Goal: Navigation & Orientation: Find specific page/section

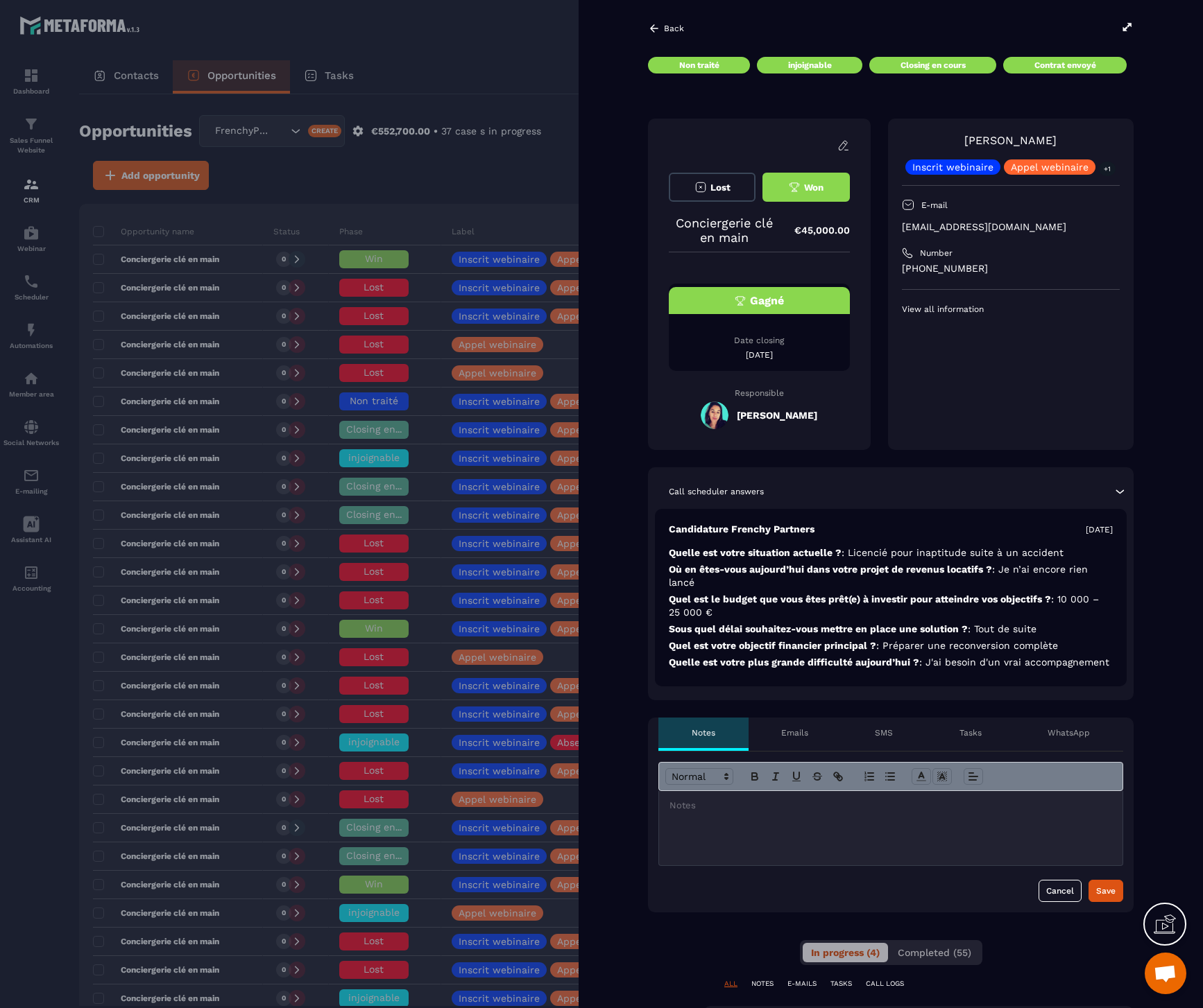
scroll to position [241, 0]
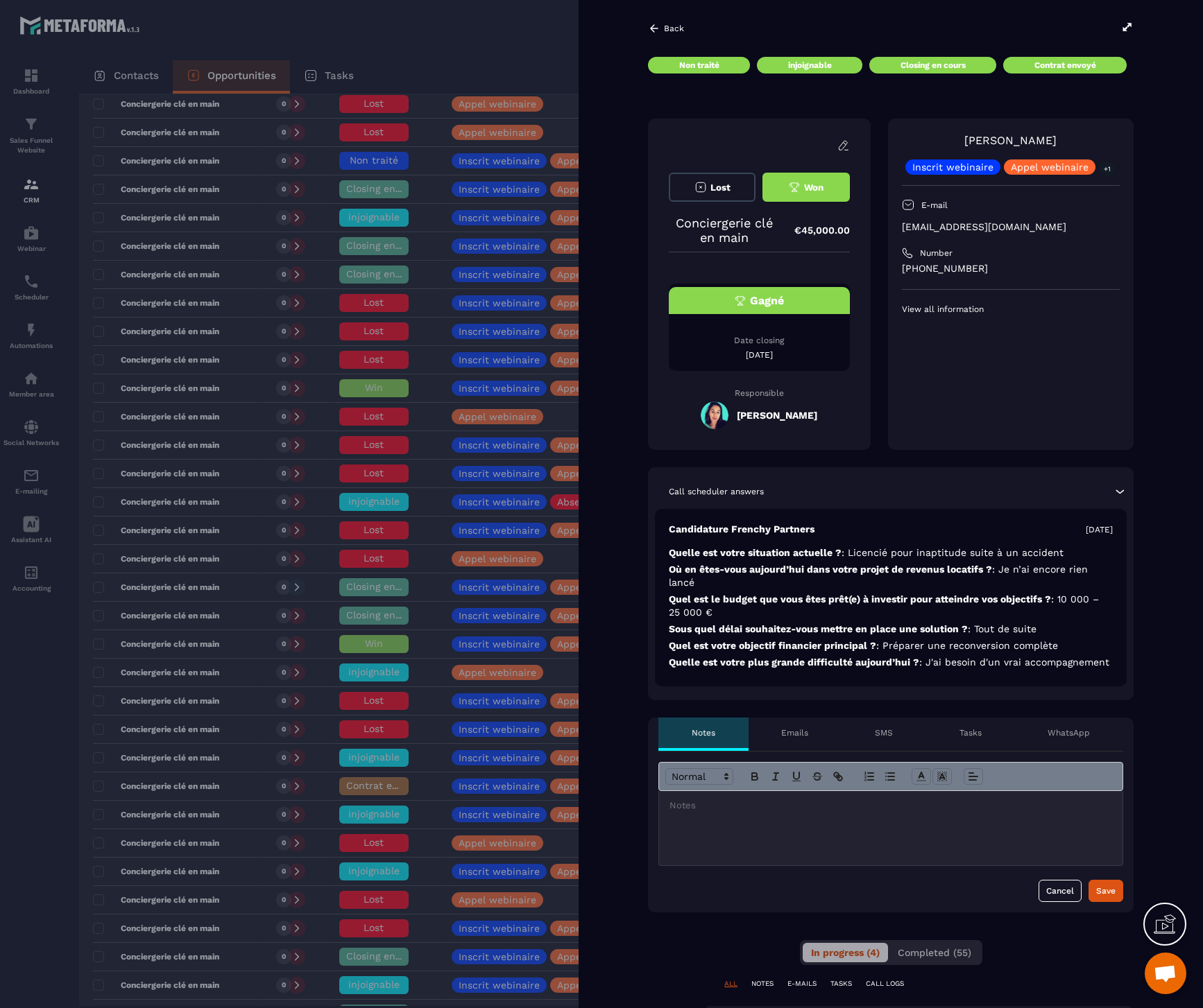
click at [185, 644] on div at bounding box center [602, 504] width 1203 height 1008
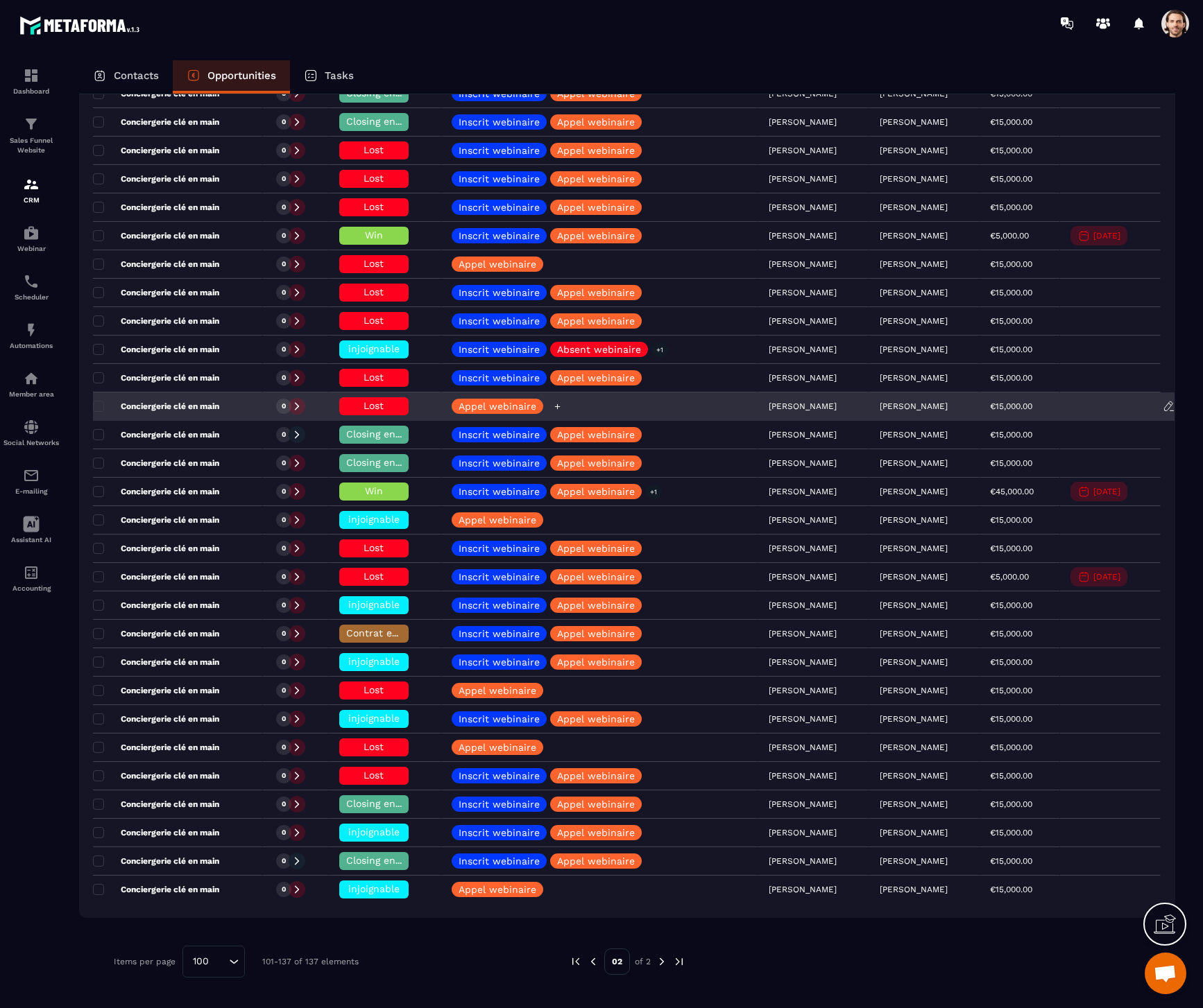
scroll to position [504, 0]
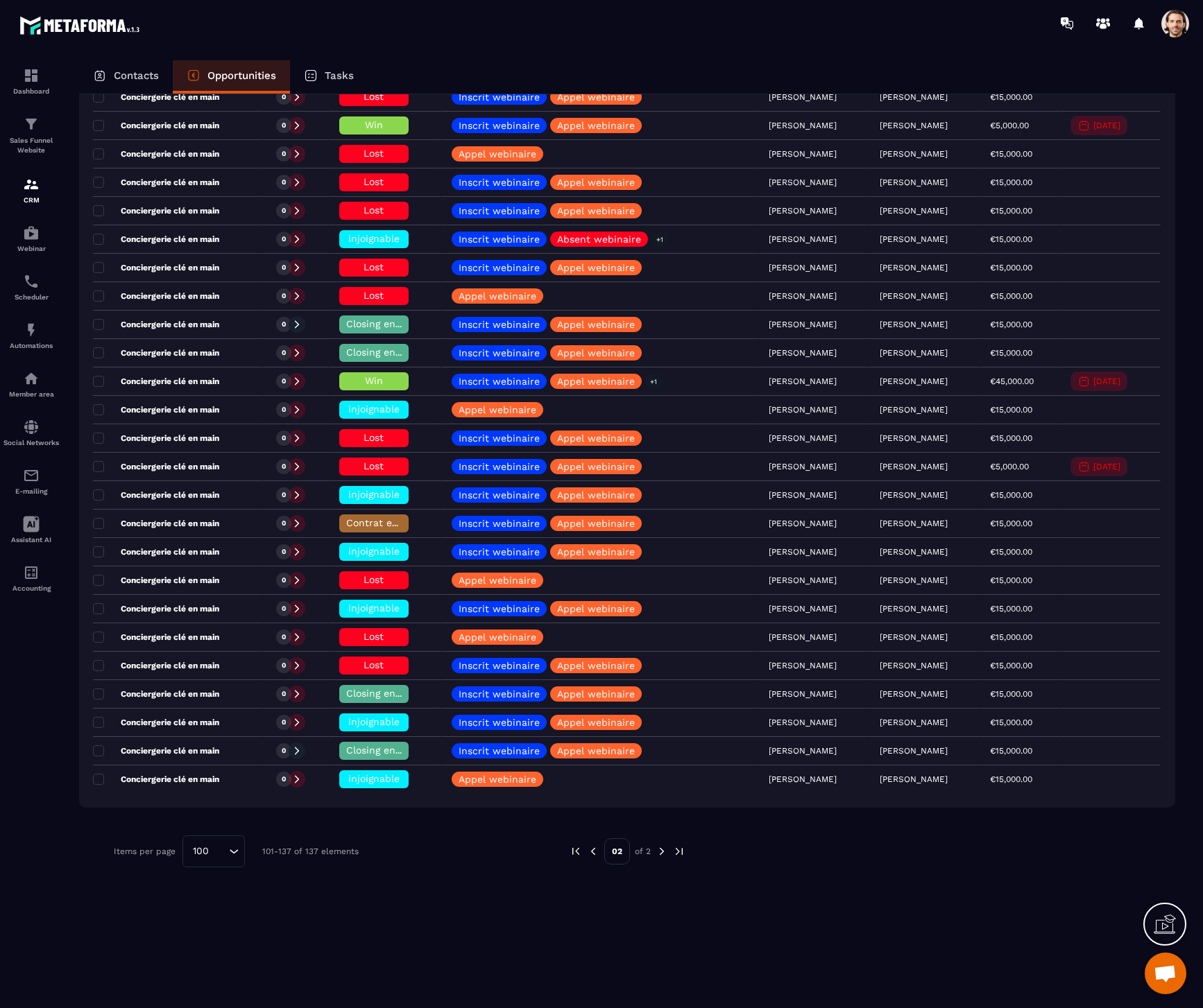
click at [594, 852] on img at bounding box center [592, 851] width 12 height 12
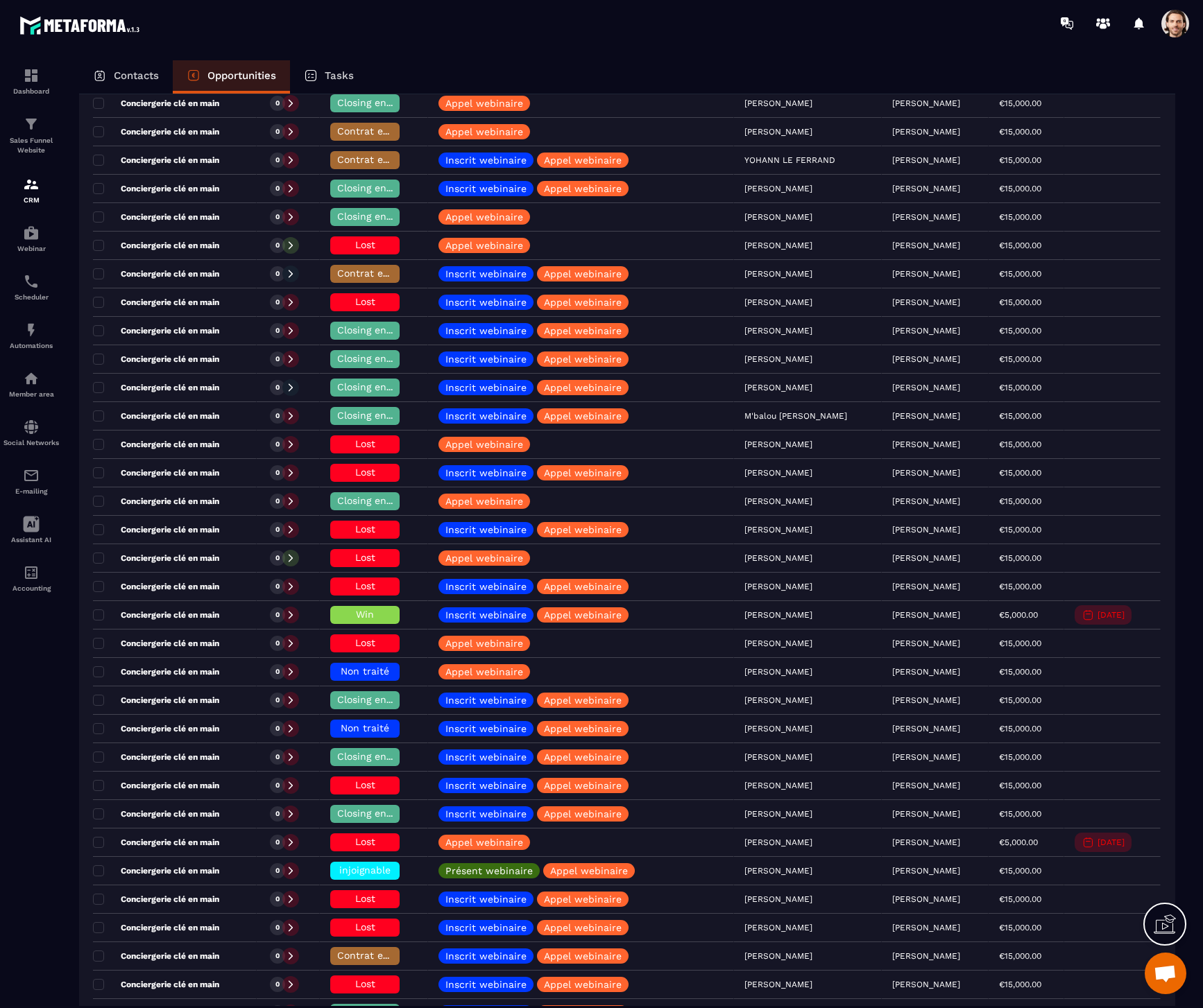
scroll to position [1893, 0]
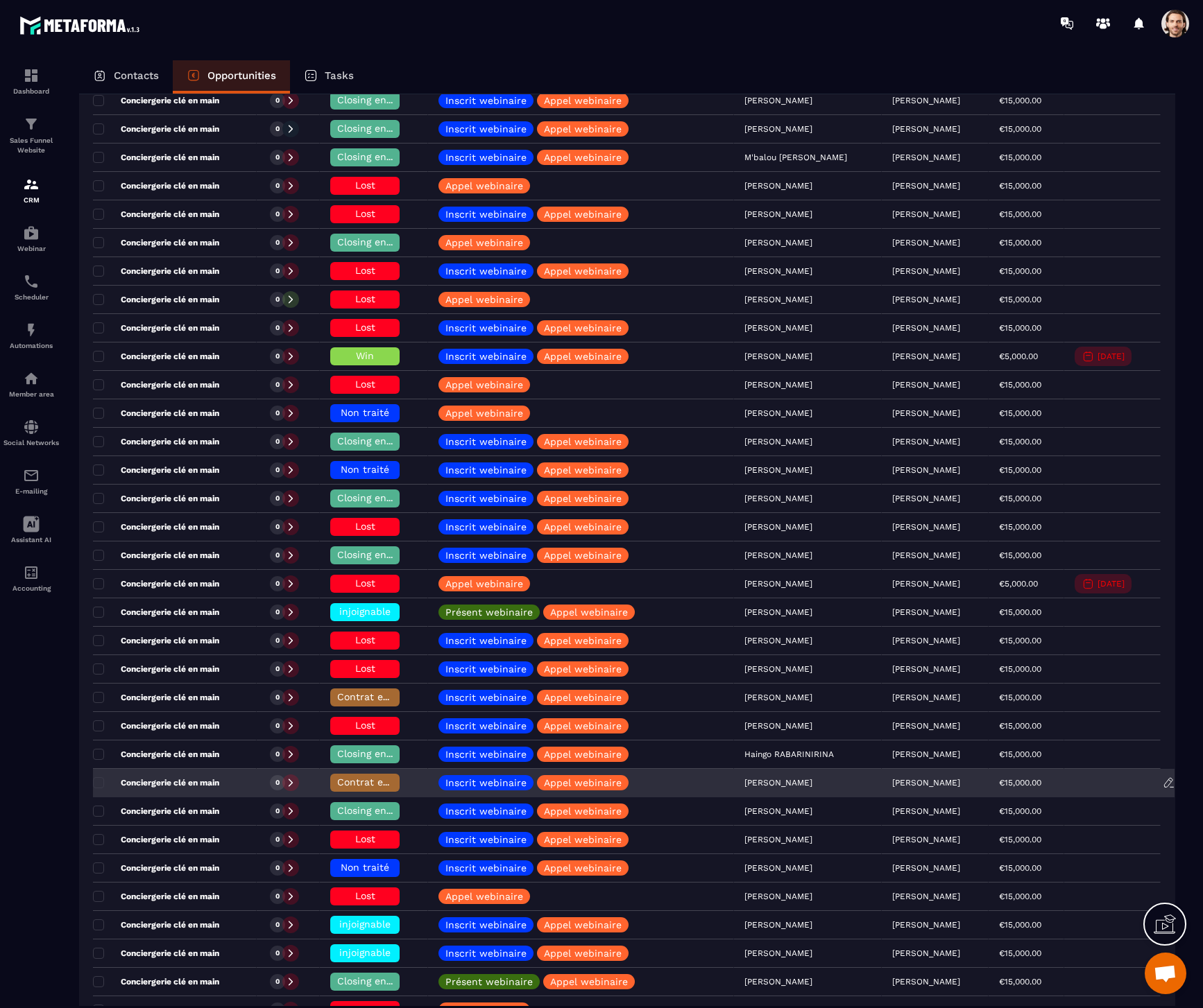
click at [358, 784] on span "Contrat envoyé" at bounding box center [373, 782] width 73 height 11
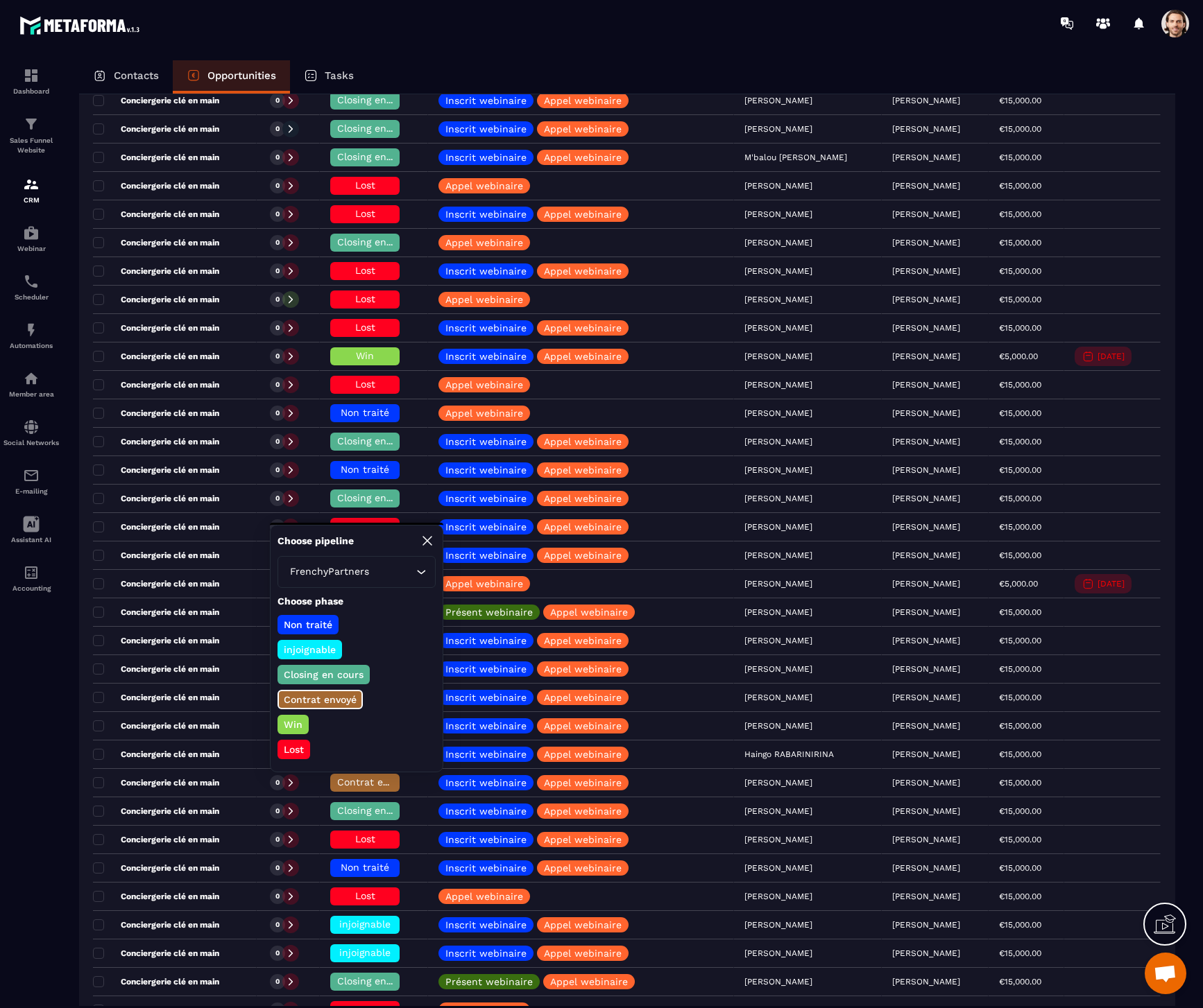
click at [62, 700] on div "Dashboard Sales Funnel Website CRM Webinar Scheduler Automations Member area So…" at bounding box center [118, 526] width 236 height 960
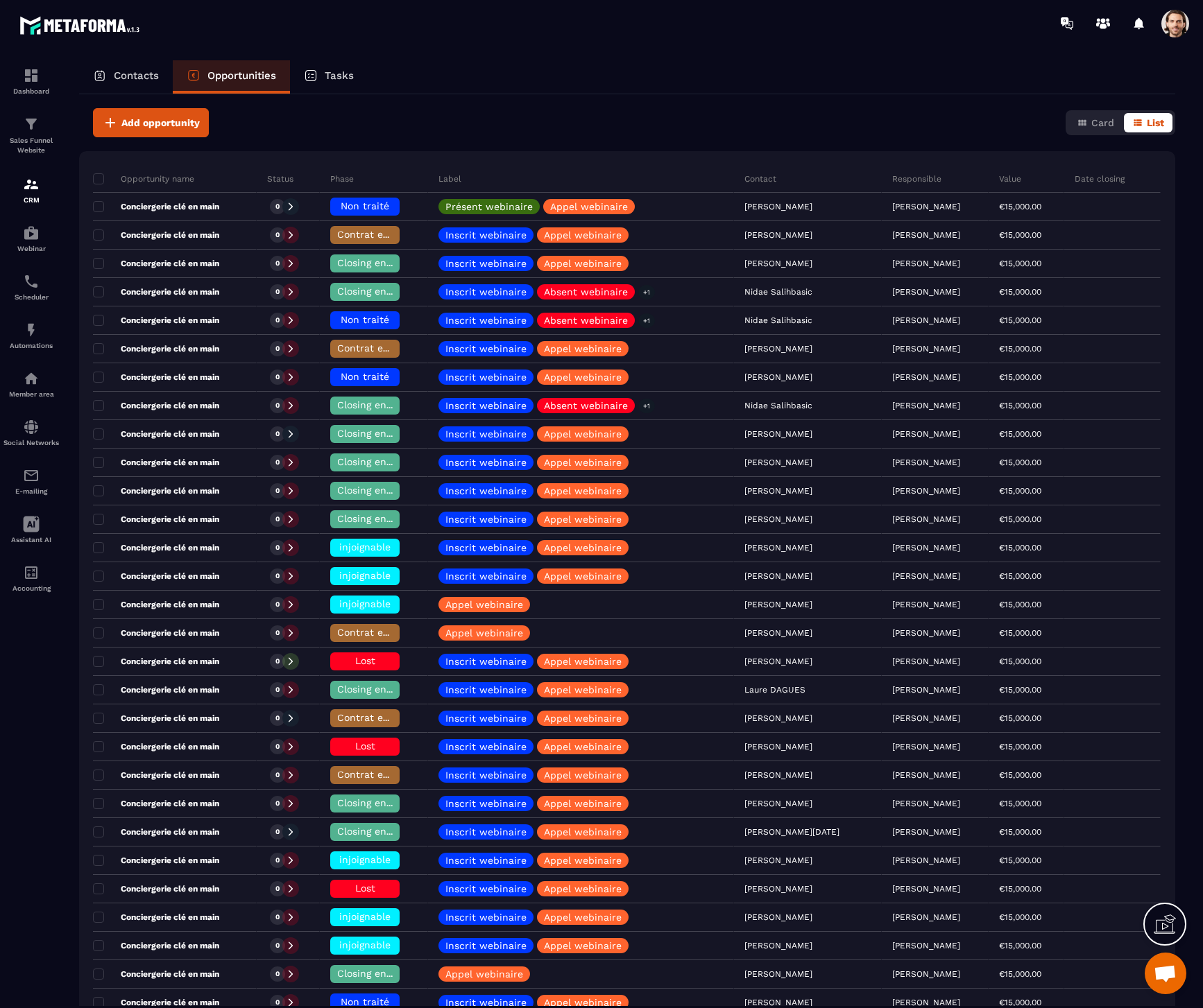
scroll to position [0, 0]
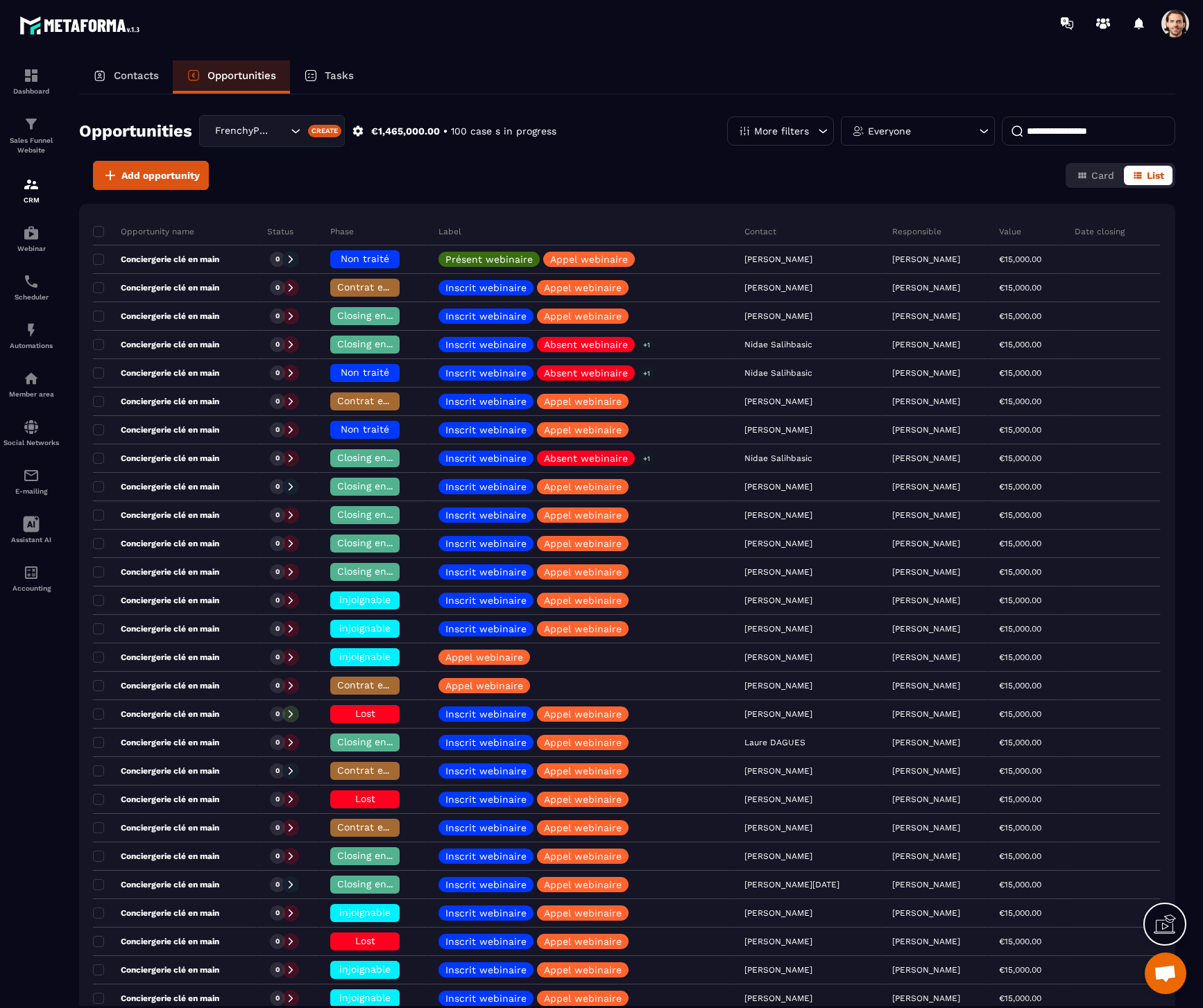
click at [139, 73] on p "Contacts" at bounding box center [136, 75] width 45 height 12
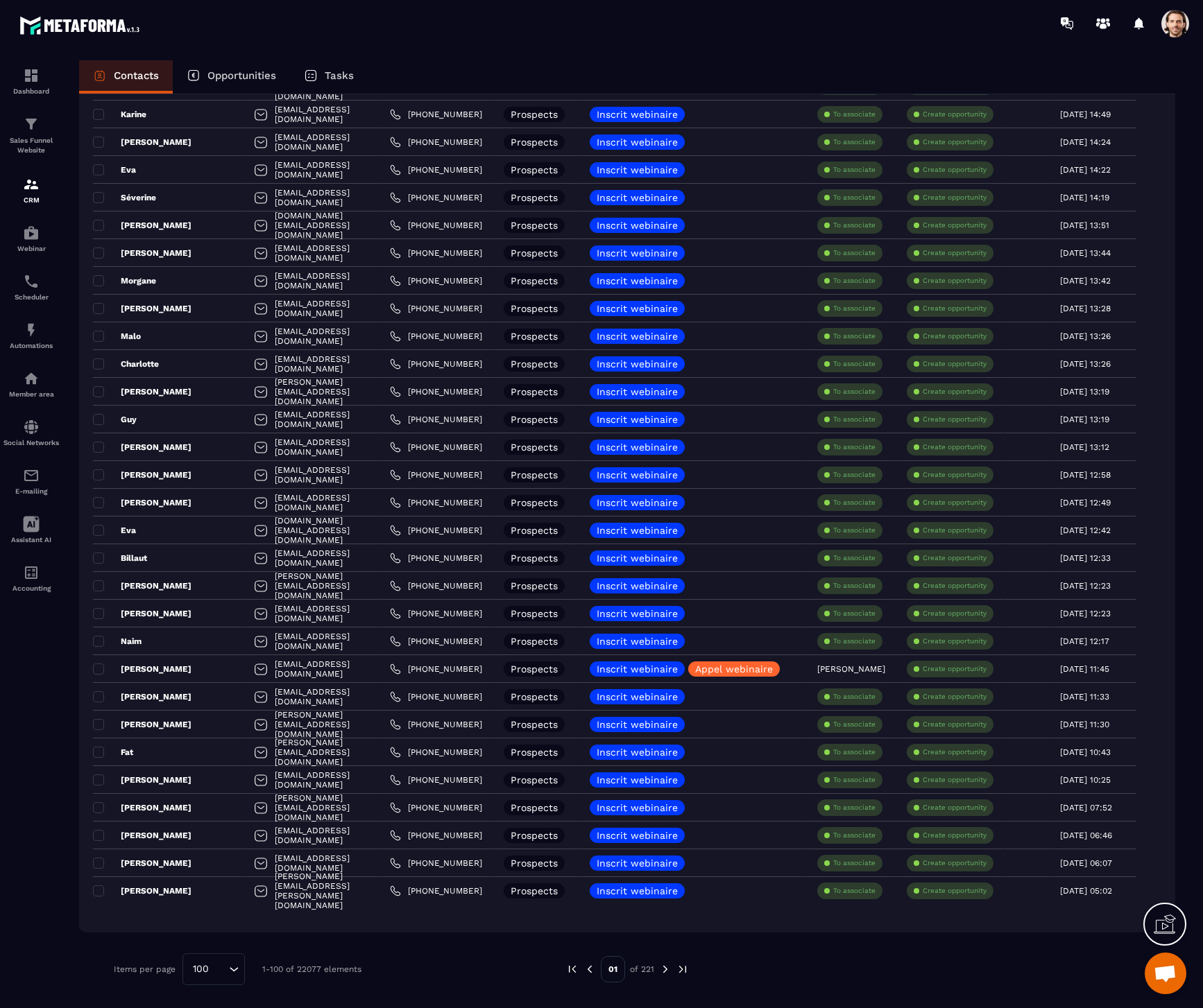
scroll to position [0, 74]
click at [34, 289] on img at bounding box center [32, 281] width 17 height 17
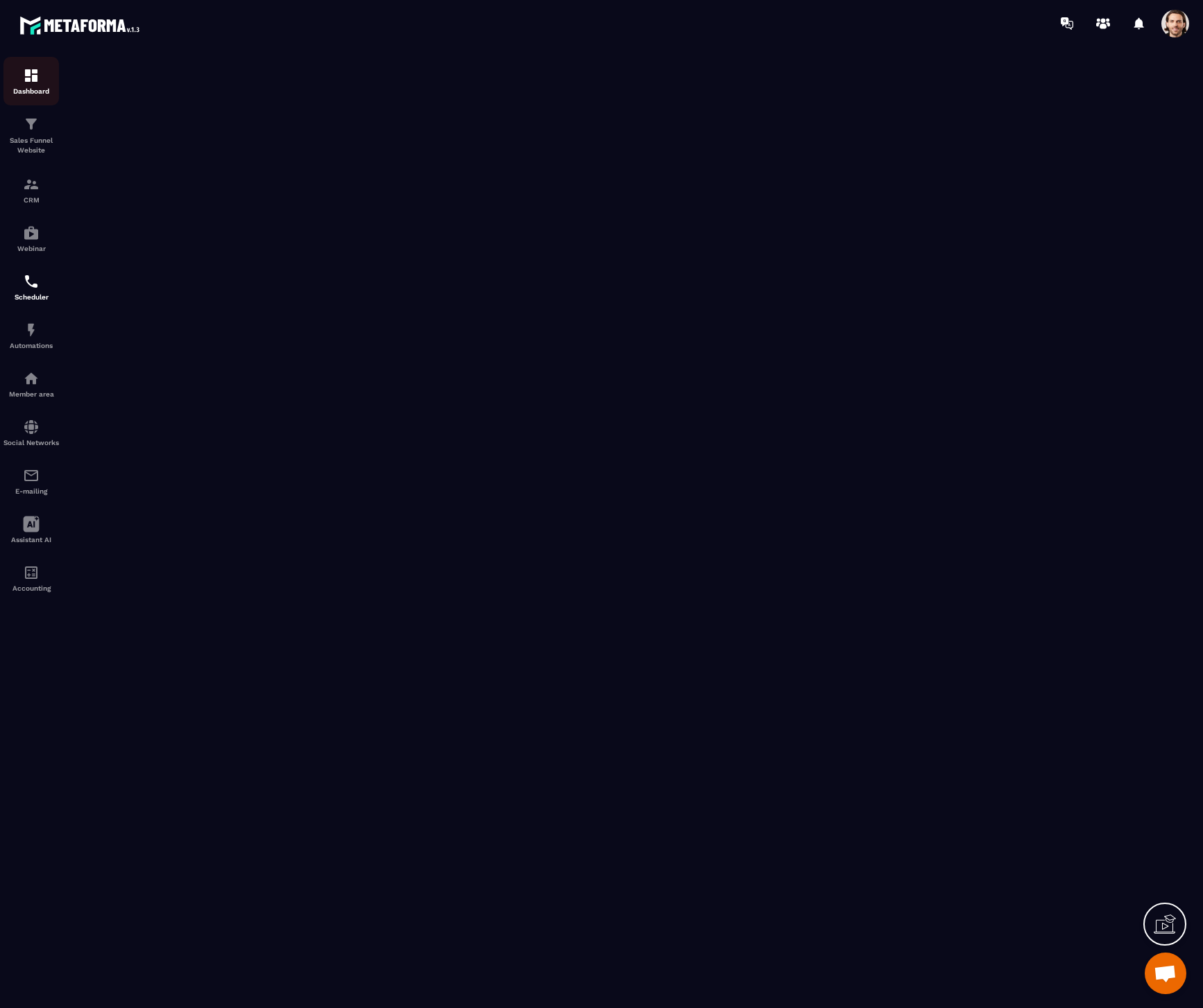
click at [18, 74] on div "Dashboard" at bounding box center [31, 80] width 56 height 27
